Goal: Entertainment & Leisure: Consume media (video, audio)

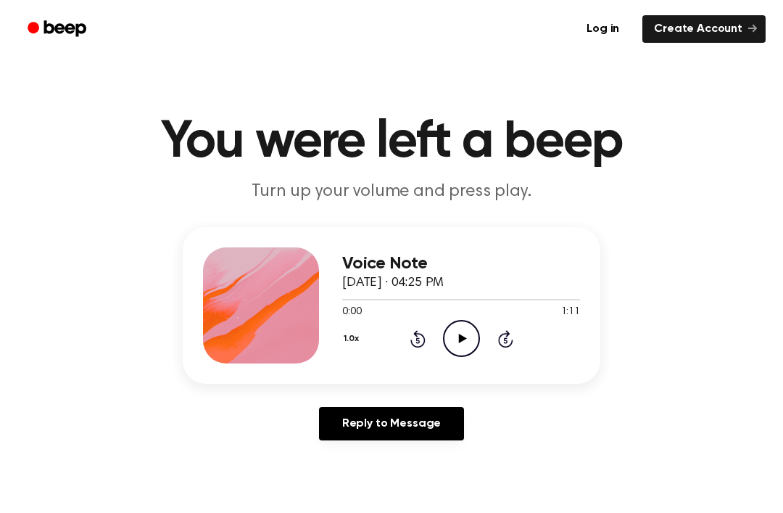
click at [171, 462] on main "You were left a beep Turn up your volume and press play. Voice Note [DATE] · 04…" at bounding box center [391, 447] width 783 height 894
click at [466, 331] on icon "Play Audio" at bounding box center [461, 338] width 37 height 37
click at [464, 339] on icon at bounding box center [461, 338] width 7 height 9
click at [420, 337] on icon "Rewind 5 seconds" at bounding box center [418, 338] width 16 height 19
click at [419, 337] on icon "Rewind 5 seconds" at bounding box center [418, 338] width 16 height 19
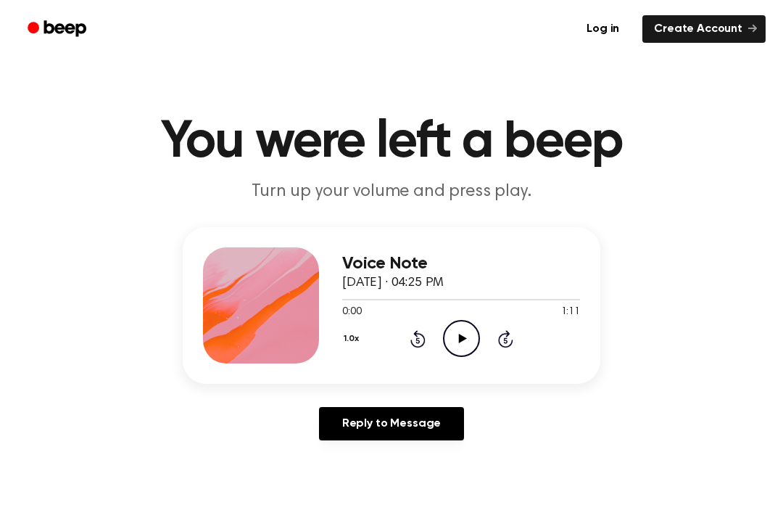
click at [421, 333] on icon "Rewind 5 seconds" at bounding box center [418, 338] width 16 height 19
click at [469, 340] on icon "Play Audio" at bounding box center [461, 338] width 37 height 37
click at [553, 301] on span at bounding box center [558, 300] width 12 height 12
click at [427, 330] on div "1.0x Rewind 5 seconds Play Audio Skip 5 seconds" at bounding box center [461, 338] width 238 height 37
click at [427, 329] on div "1.0x Rewind 5 seconds Play Audio Skip 5 seconds" at bounding box center [461, 338] width 238 height 37
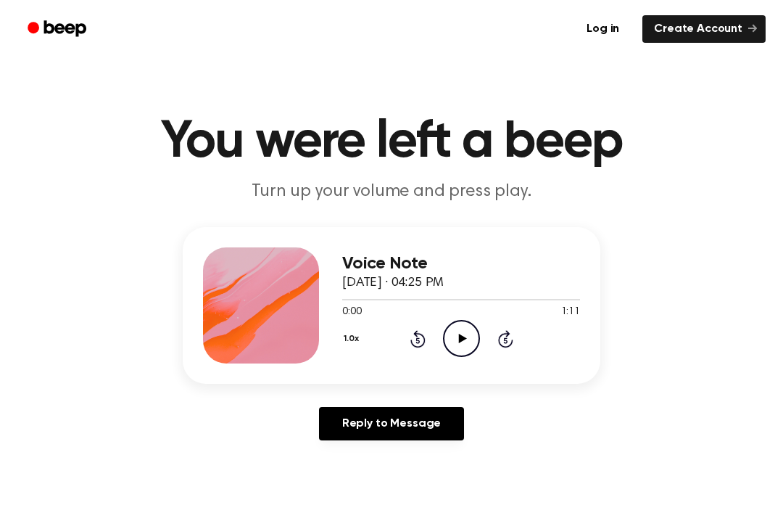
click at [450, 324] on circle at bounding box center [462, 339] width 36 height 36
click at [465, 320] on icon "Pause Audio" at bounding box center [461, 338] width 37 height 37
click at [487, 361] on div "Voice Note September 24, 2025 · 04:25 PM 0:34 1:11 Your browser does not suppor…" at bounding box center [461, 305] width 238 height 116
click at [462, 330] on icon "Play Audio" at bounding box center [461, 338] width 37 height 37
click at [463, 334] on icon at bounding box center [461, 338] width 7 height 9
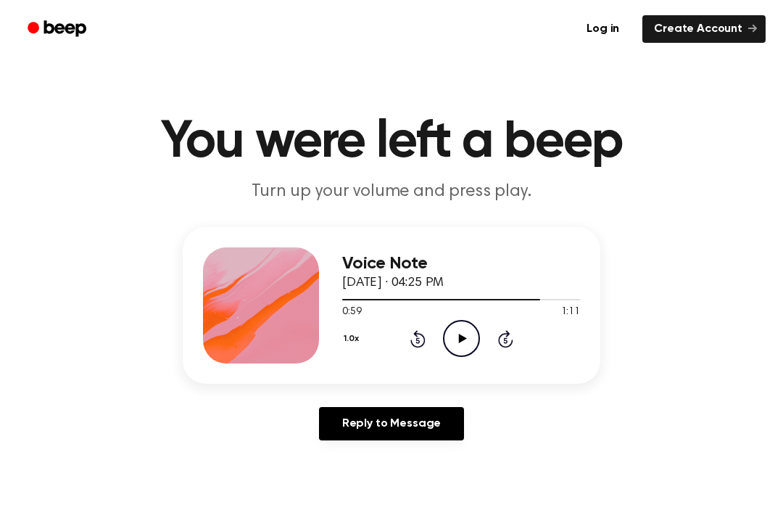
click at [463, 334] on icon "Play Audio" at bounding box center [461, 338] width 37 height 37
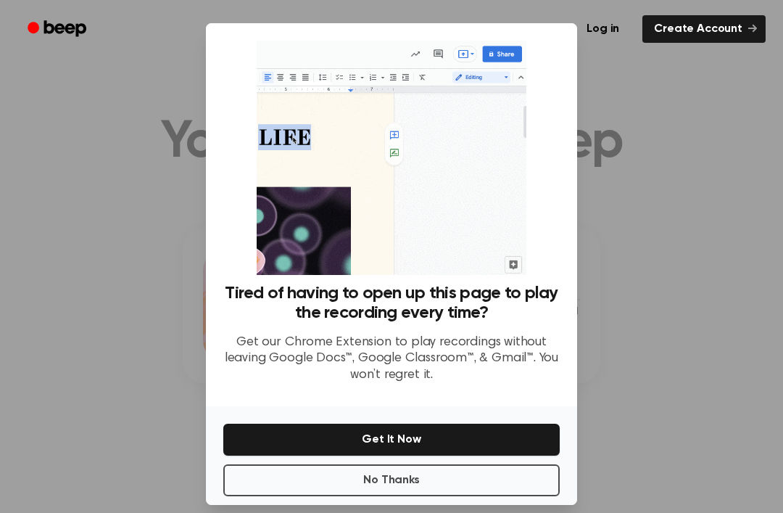
click at [701, 271] on div at bounding box center [391, 256] width 783 height 513
click at [669, 355] on div at bounding box center [391, 256] width 783 height 513
click at [325, 496] on button "No Thanks" at bounding box center [391, 480] width 337 height 32
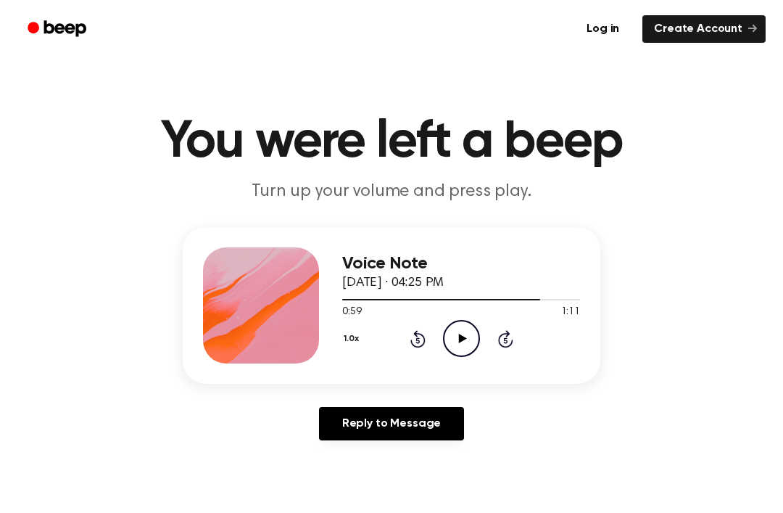
click at [473, 340] on icon "Play Audio" at bounding box center [461, 338] width 37 height 37
click at [456, 327] on icon "Pause Audio" at bounding box center [461, 338] width 37 height 37
click at [458, 333] on icon "Play Audio" at bounding box center [461, 338] width 37 height 37
